Goal: Task Accomplishment & Management: Complete application form

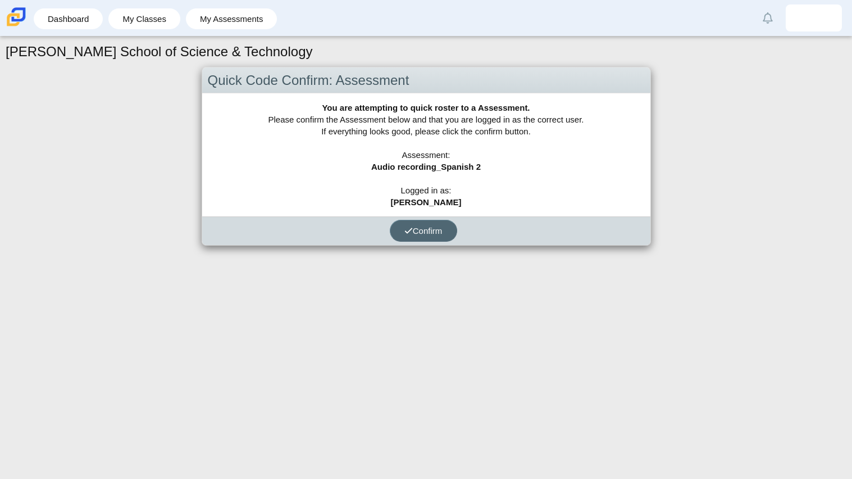
click at [449, 227] on button "Confirm" at bounding box center [423, 231] width 67 height 22
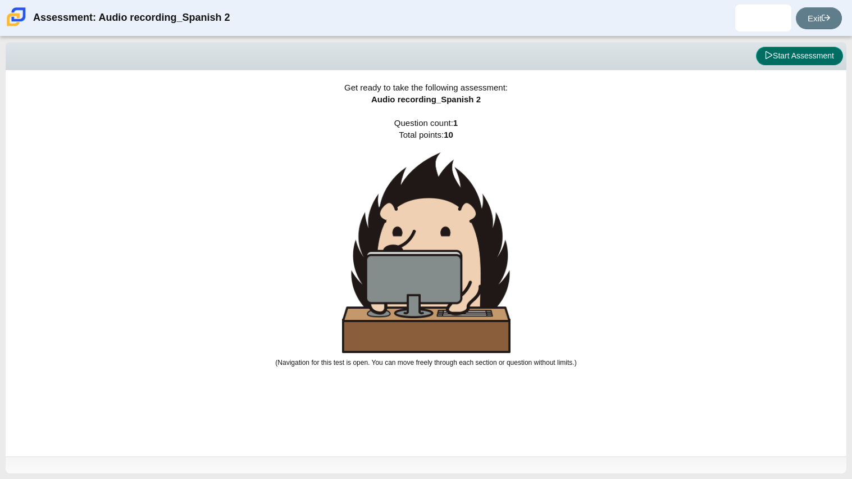
click at [766, 57] on icon at bounding box center [769, 55] width 7 height 8
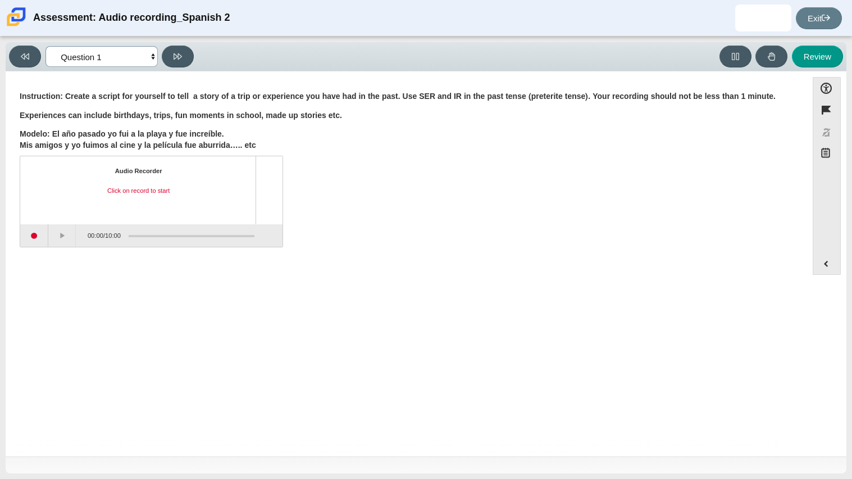
click at [152, 52] on select "Questions Question 1 Review Review Answers" at bounding box center [102, 56] width 112 height 21
click at [372, 152] on div "Instruction: Create a script for yourself to tell a story of a trip or experien…" at bounding box center [407, 167] width 774 height 159
click at [580, 277] on div "Question Instruction: Create a script for yourself to tell a story of a trip or…" at bounding box center [406, 266] width 790 height 372
click at [177, 53] on icon at bounding box center [178, 56] width 8 height 8
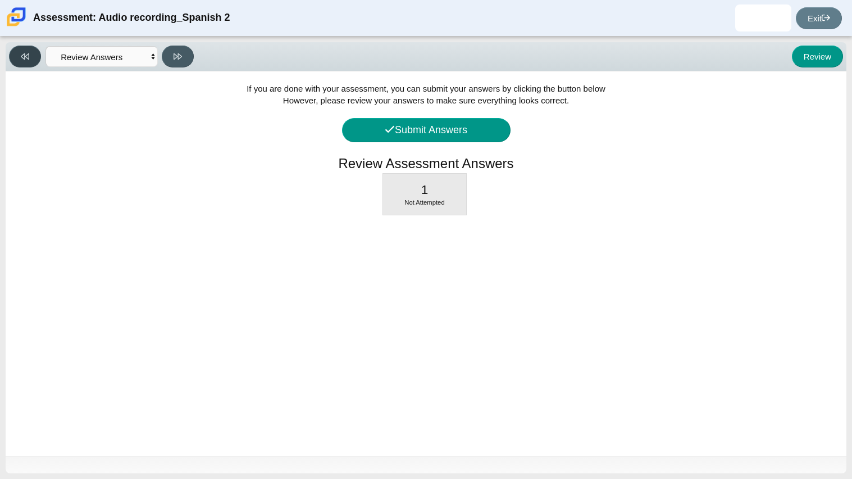
click at [38, 58] on button at bounding box center [25, 57] width 32 height 22
select select "629d6dd1-9675-4bc8-a65d-04cc20bcab32"
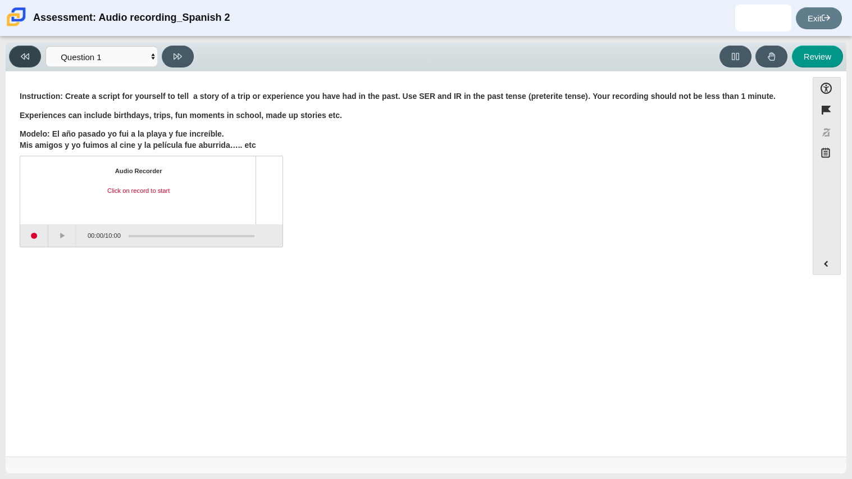
click button at bounding box center [25, 57] width 32 height 22
